Goal: Find specific page/section: Find specific page/section

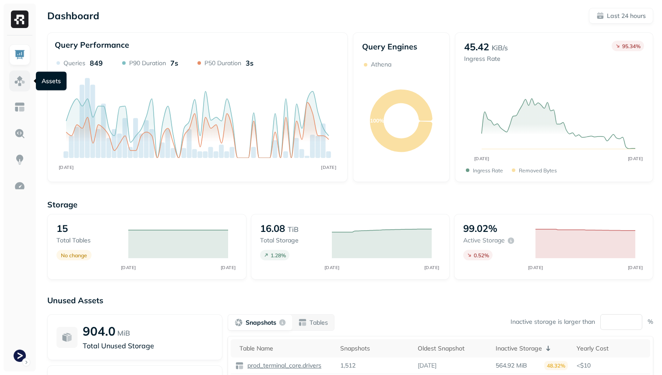
click at [21, 82] on img at bounding box center [19, 80] width 11 height 11
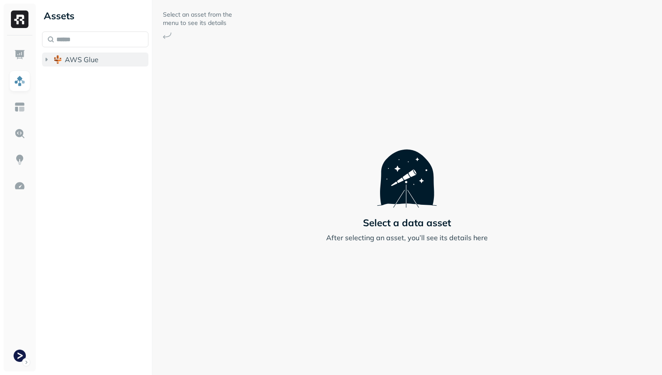
click at [81, 60] on span "AWS Glue" at bounding box center [82, 59] width 34 height 9
click at [81, 75] on span "prod_terminal_core" at bounding box center [106, 76] width 64 height 9
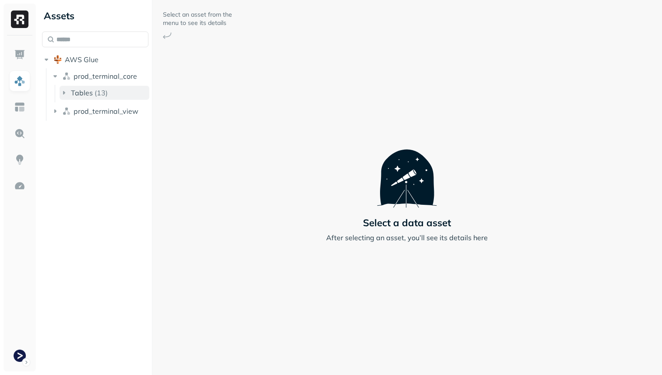
click at [84, 92] on span "Tables" at bounding box center [82, 92] width 22 height 9
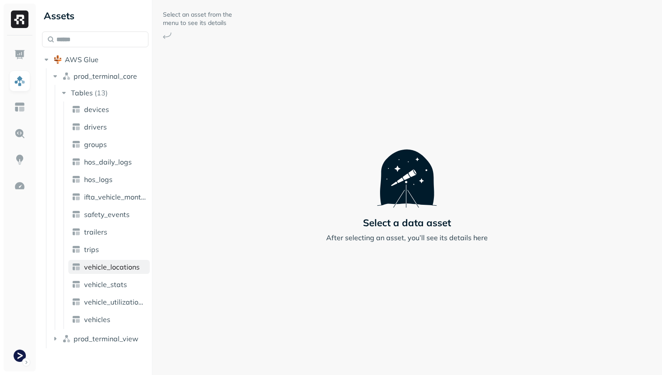
click at [114, 266] on span "vehicle_locations" at bounding box center [112, 267] width 56 height 9
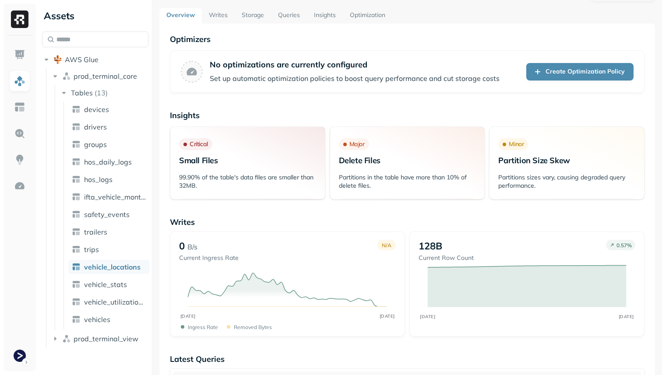
scroll to position [26, 0]
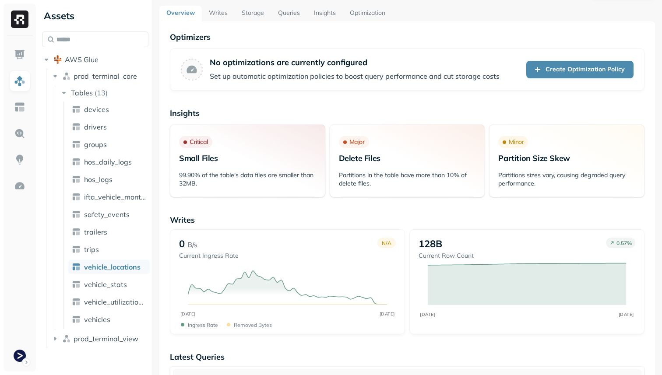
click at [261, 17] on link "Storage" at bounding box center [253, 14] width 36 height 16
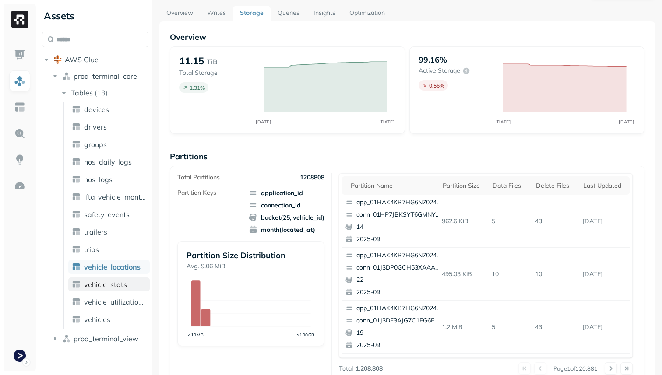
click at [122, 283] on span "vehicle_stats" at bounding box center [105, 284] width 43 height 9
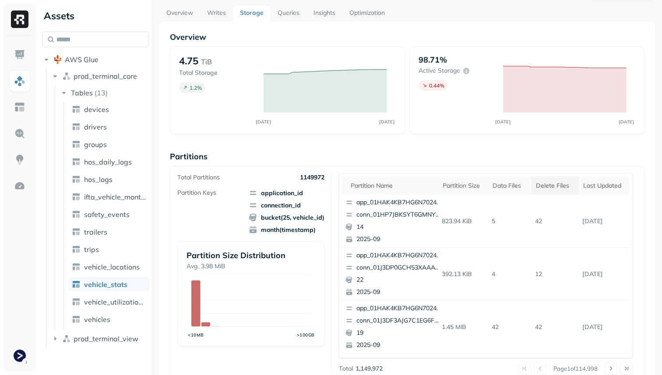
click at [550, 190] on th "Delete Files" at bounding box center [555, 186] width 47 height 18
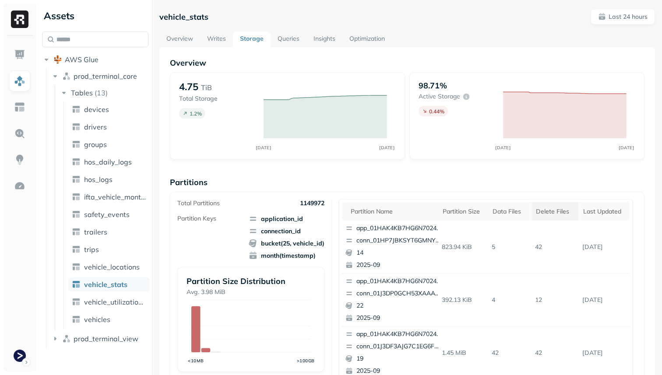
click at [548, 212] on div "Delete Files" at bounding box center [555, 212] width 39 height 8
click at [546, 211] on div "Delete Files" at bounding box center [555, 212] width 39 height 8
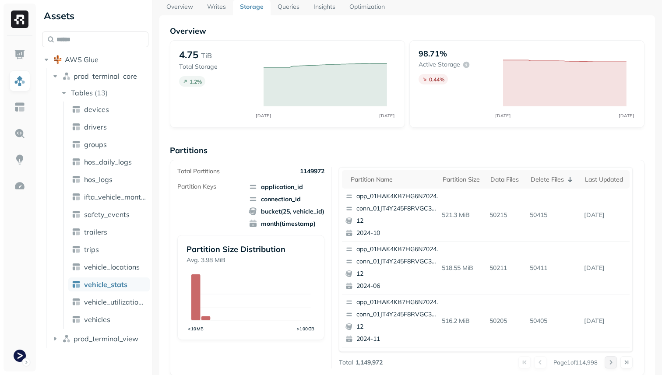
click at [612, 363] on button at bounding box center [611, 363] width 12 height 12
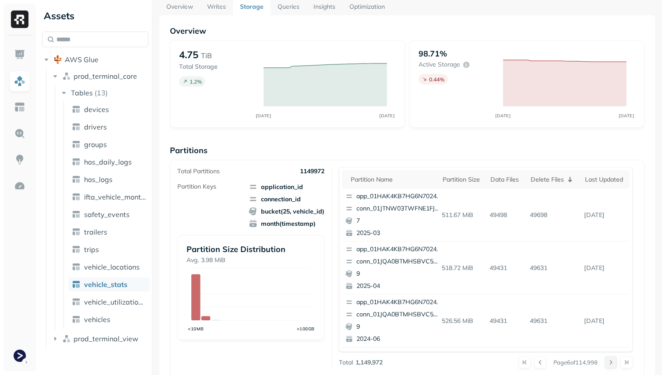
click at [612, 363] on button at bounding box center [611, 363] width 12 height 12
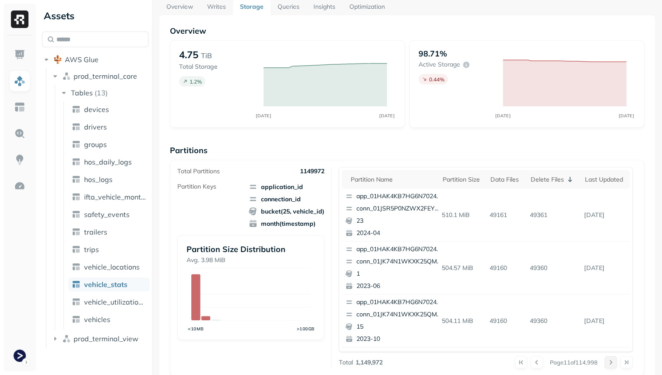
click at [612, 363] on button at bounding box center [611, 363] width 12 height 12
click at [612, 363] on div at bounding box center [619, 363] width 28 height 12
click at [612, 363] on button at bounding box center [611, 363] width 12 height 12
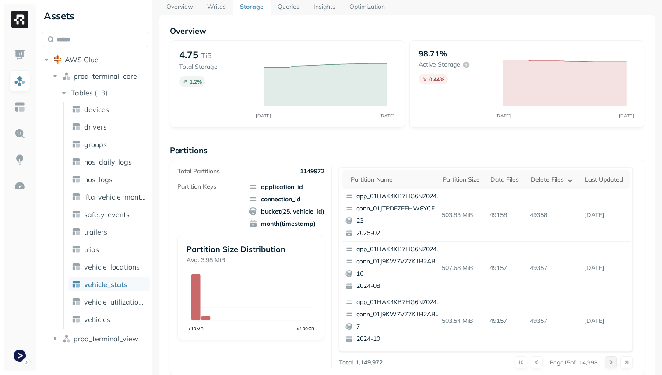
click at [612, 363] on button at bounding box center [611, 363] width 12 height 12
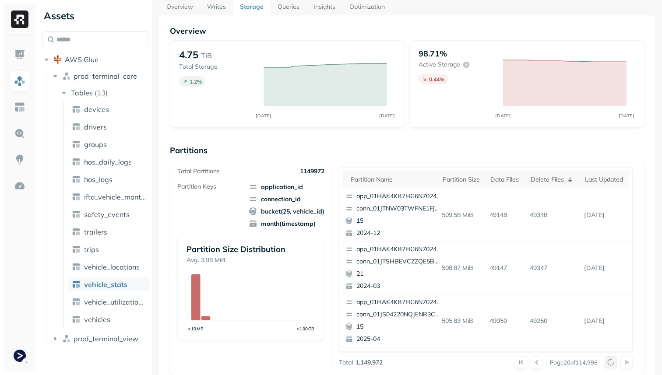
click at [612, 363] on button at bounding box center [611, 363] width 12 height 12
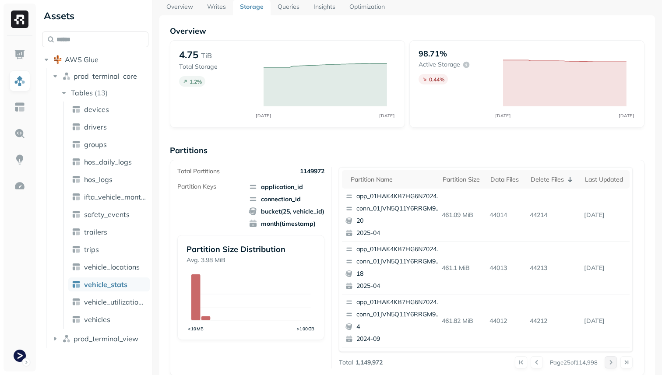
click at [612, 363] on button at bounding box center [611, 363] width 12 height 12
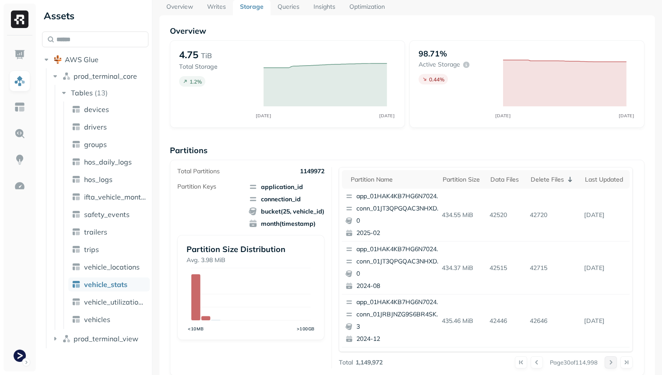
click at [612, 363] on button at bounding box center [611, 363] width 12 height 12
click at [472, 185] on th "Partition size" at bounding box center [462, 179] width 48 height 18
click at [512, 182] on div "Data Files" at bounding box center [517, 180] width 32 height 8
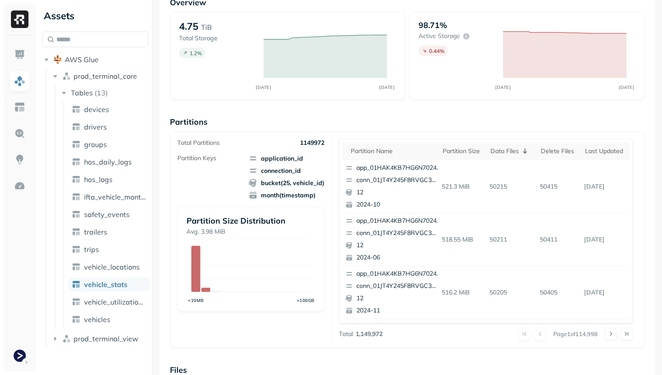
scroll to position [75, 0]
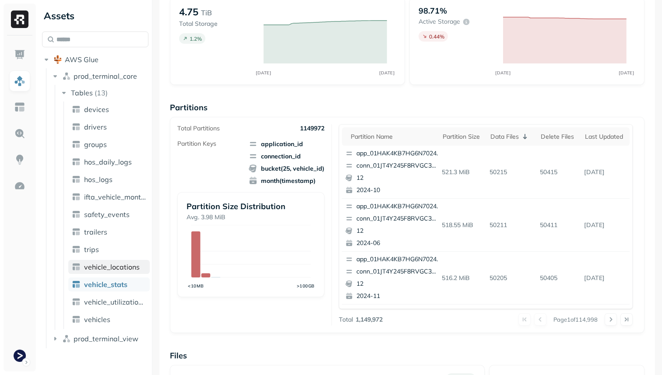
click at [139, 270] on link "vehicle_locations" at bounding box center [108, 267] width 81 height 14
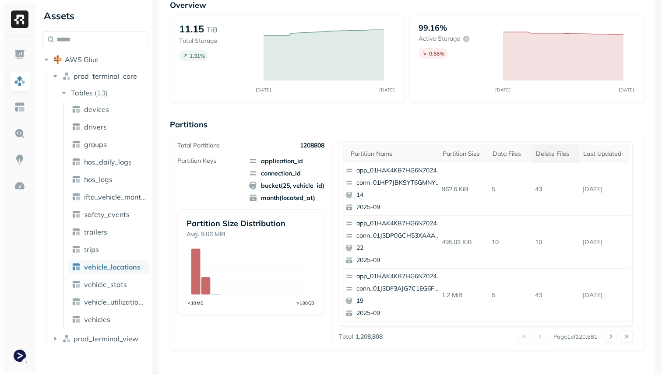
click at [544, 148] on th "Delete Files" at bounding box center [555, 154] width 47 height 18
click at [83, 286] on link "vehicle_stats" at bounding box center [108, 285] width 81 height 14
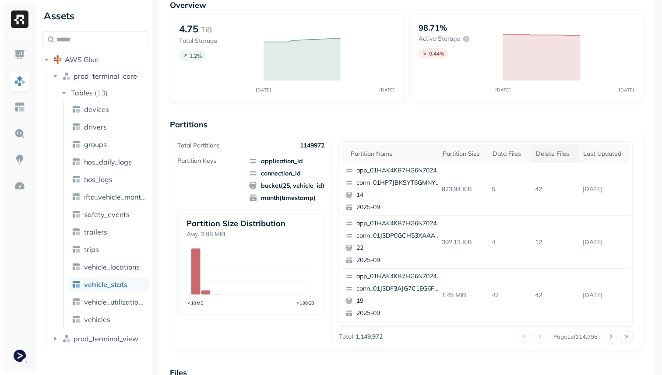
click at [553, 154] on div "Delete Files" at bounding box center [555, 154] width 39 height 8
